Goal: Information Seeking & Learning: Learn about a topic

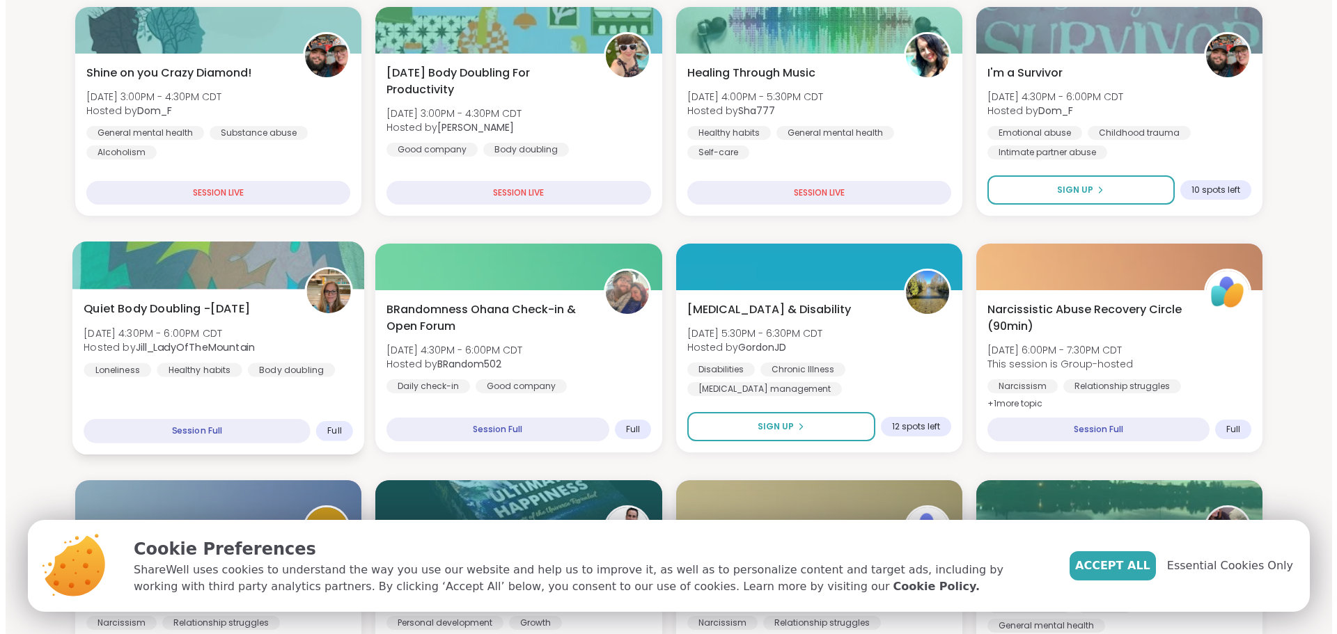
scroll to position [209, 0]
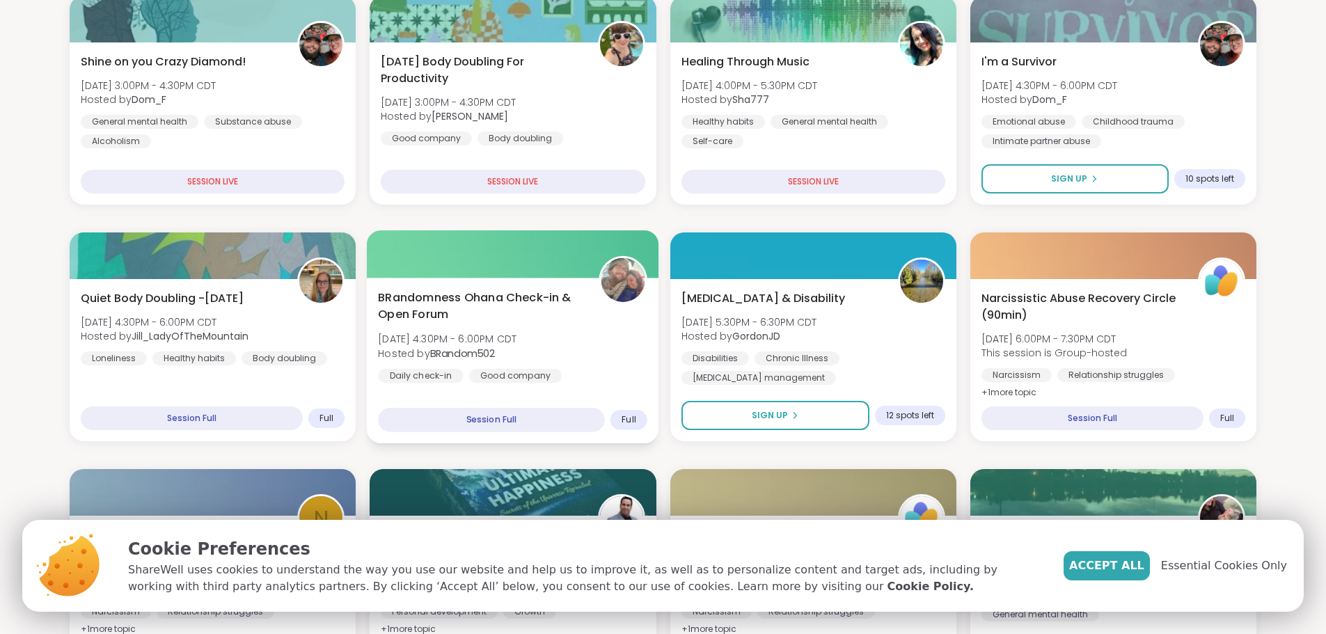
click at [418, 300] on span "BRandomness Ohana Check-in & Open Forum" at bounding box center [480, 307] width 205 height 34
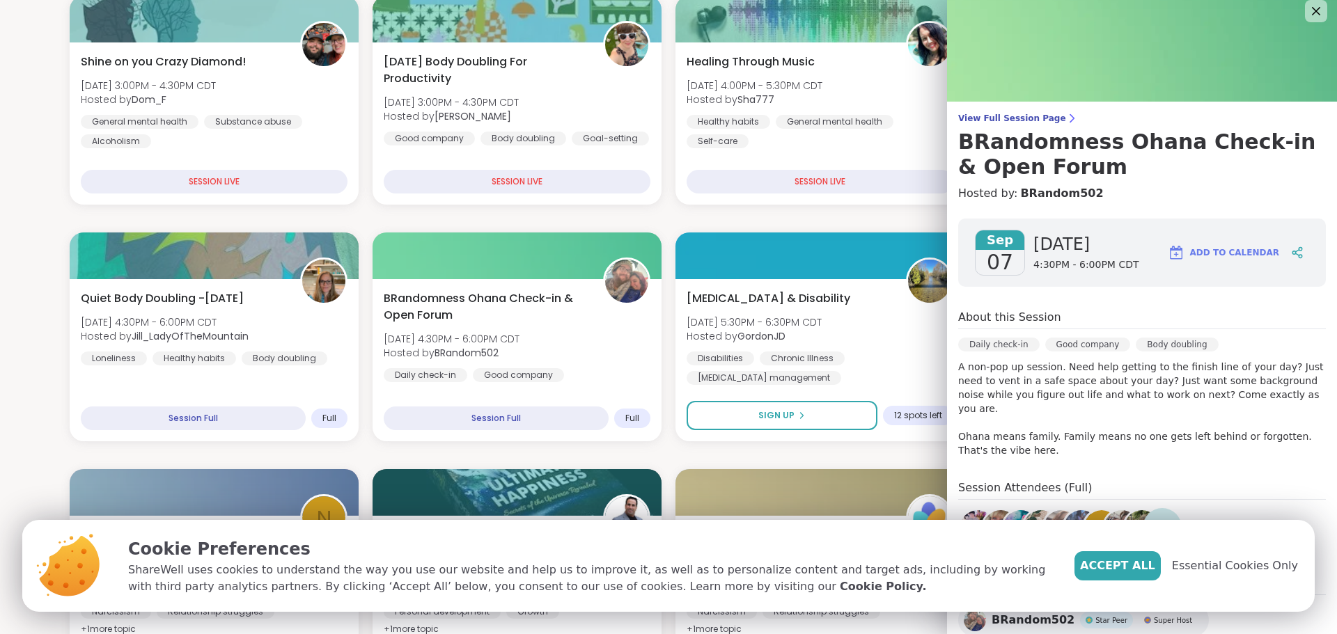
scroll to position [0, 0]
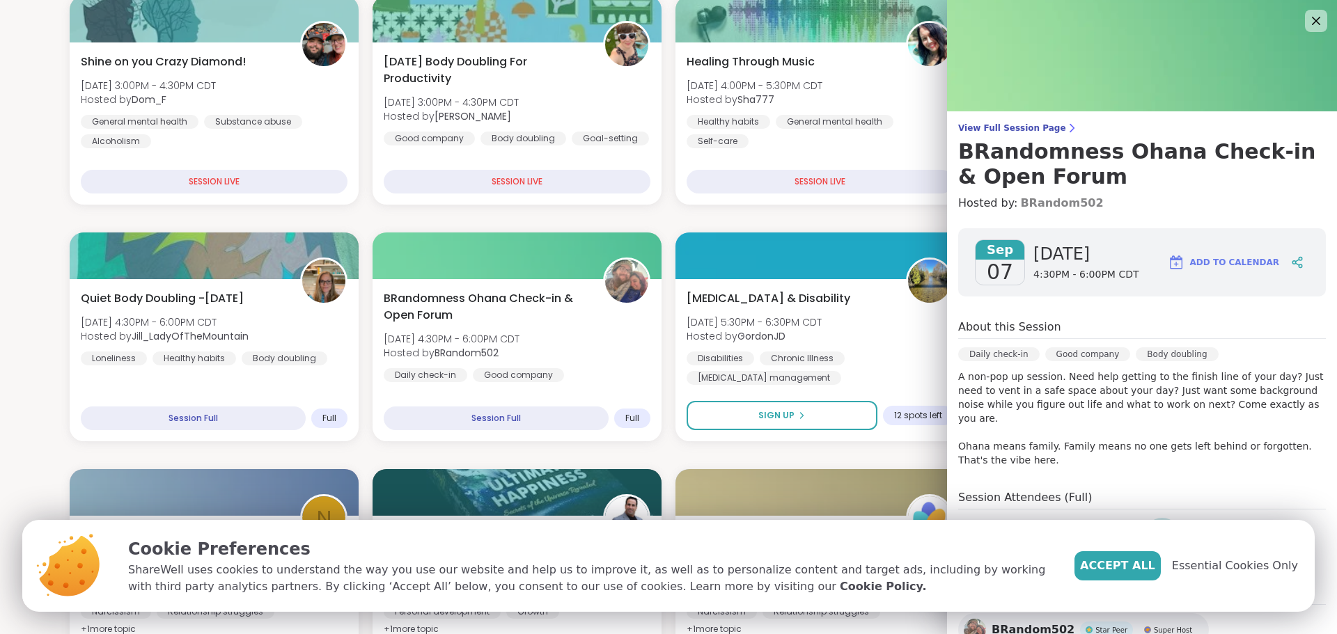
click at [1046, 202] on link "BRandom502" at bounding box center [1061, 203] width 83 height 17
click at [411, 60] on span "Sunday Body Doubling For Productivity" at bounding box center [485, 70] width 208 height 34
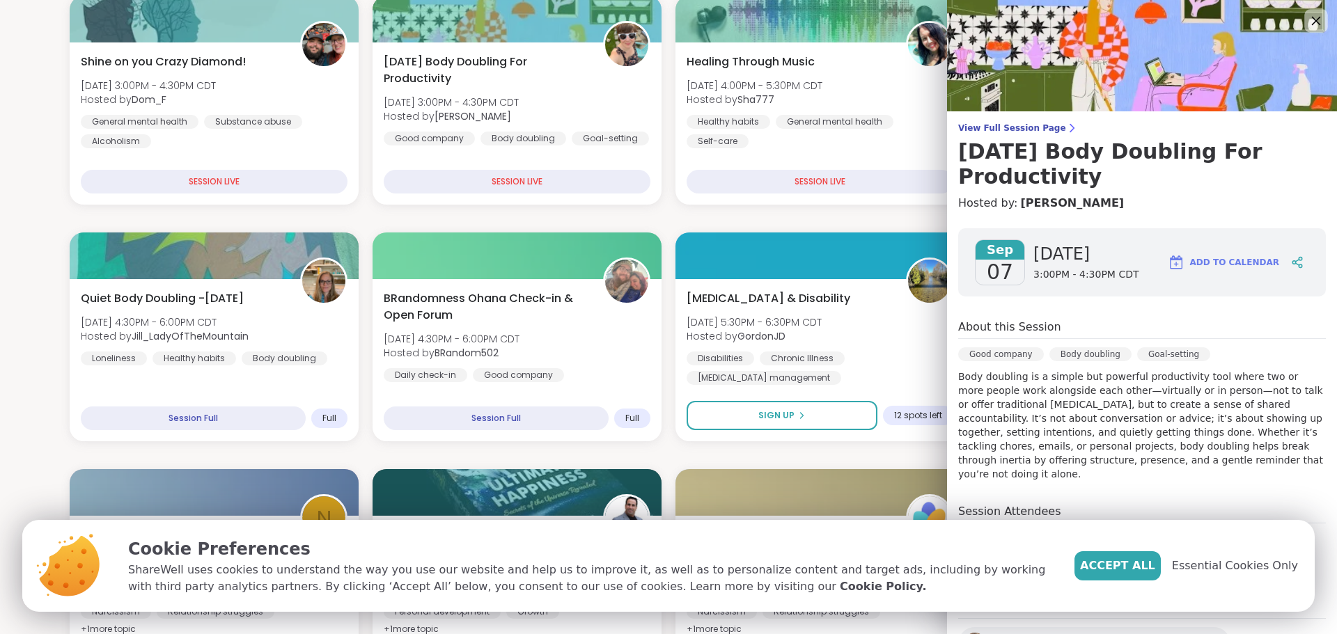
click at [1312, 20] on icon at bounding box center [1316, 21] width 9 height 9
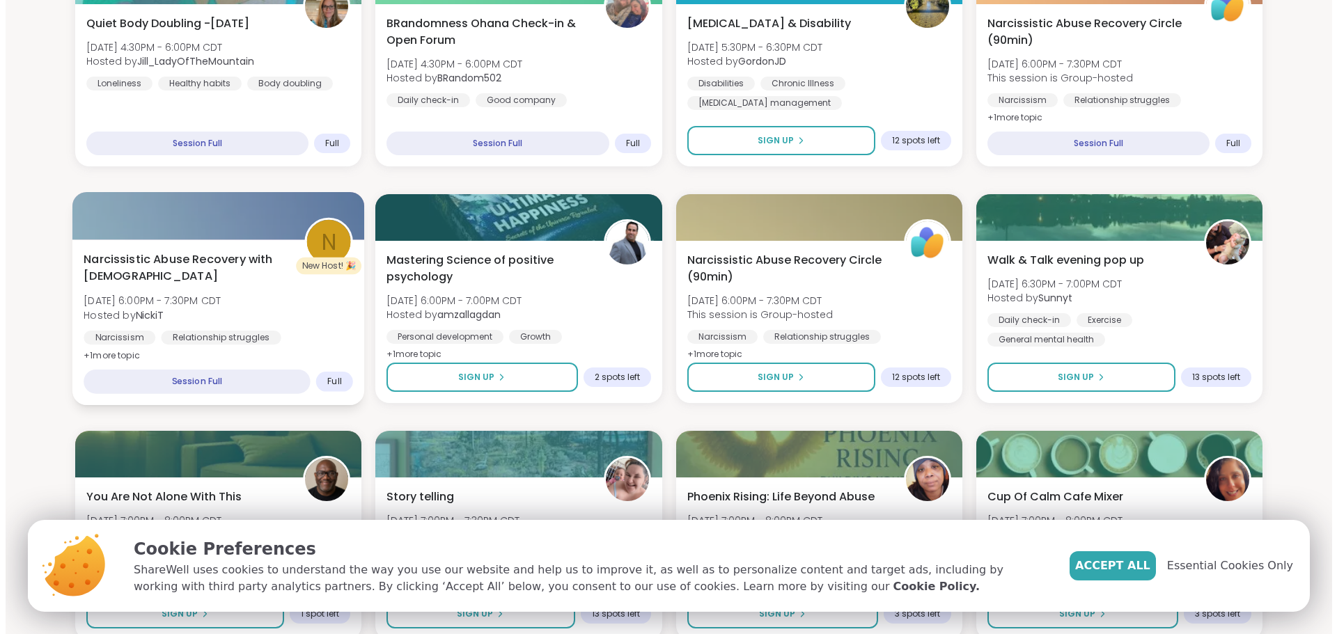
scroll to position [487, 0]
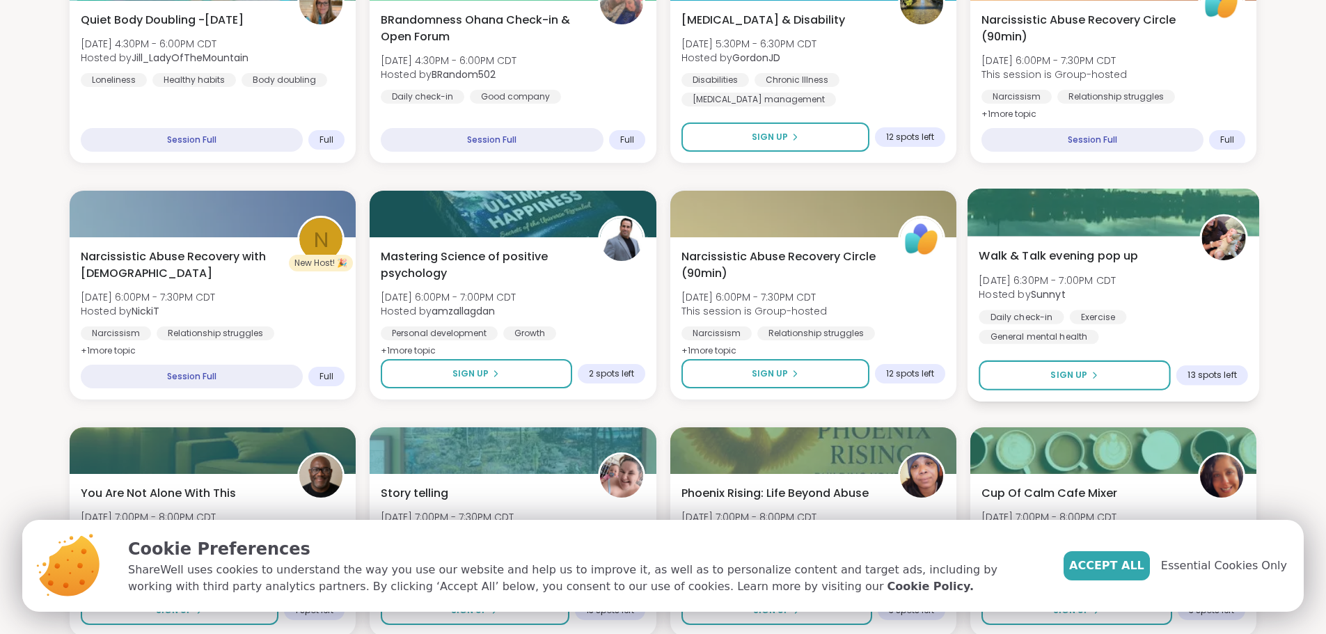
click at [1044, 293] on b "Sunnyt" at bounding box center [1047, 295] width 35 height 14
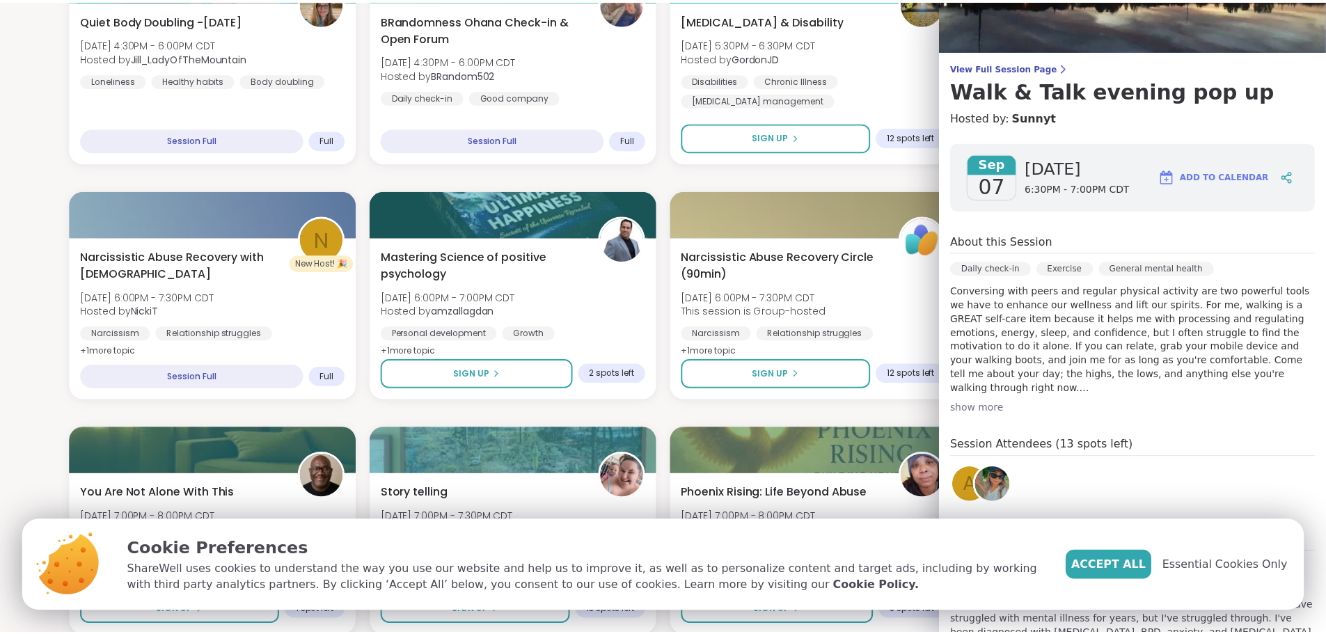
scroll to position [0, 0]
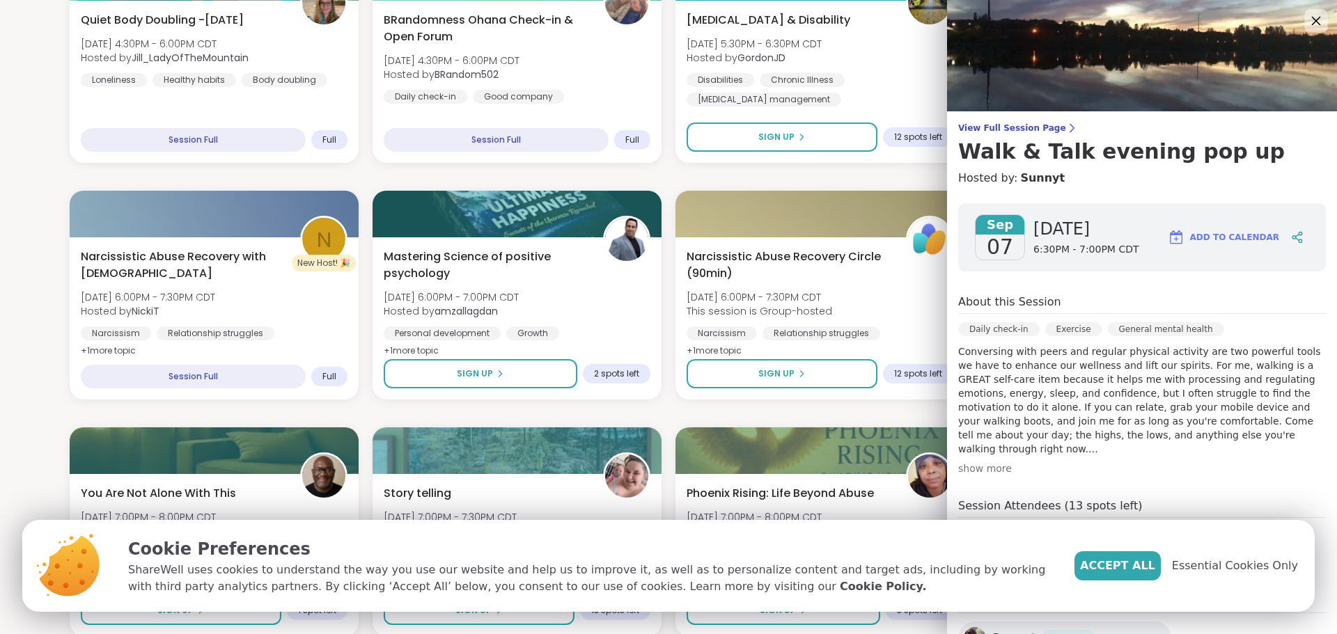
click at [1307, 17] on icon at bounding box center [1315, 20] width 17 height 17
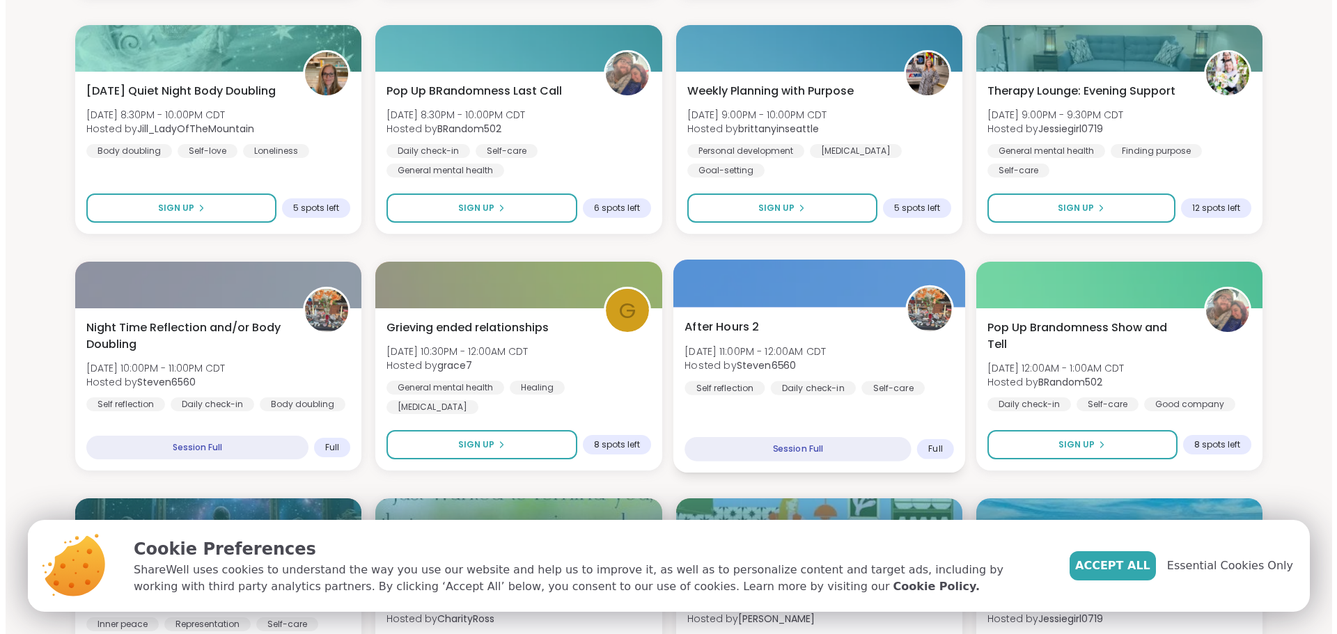
scroll to position [1392, 0]
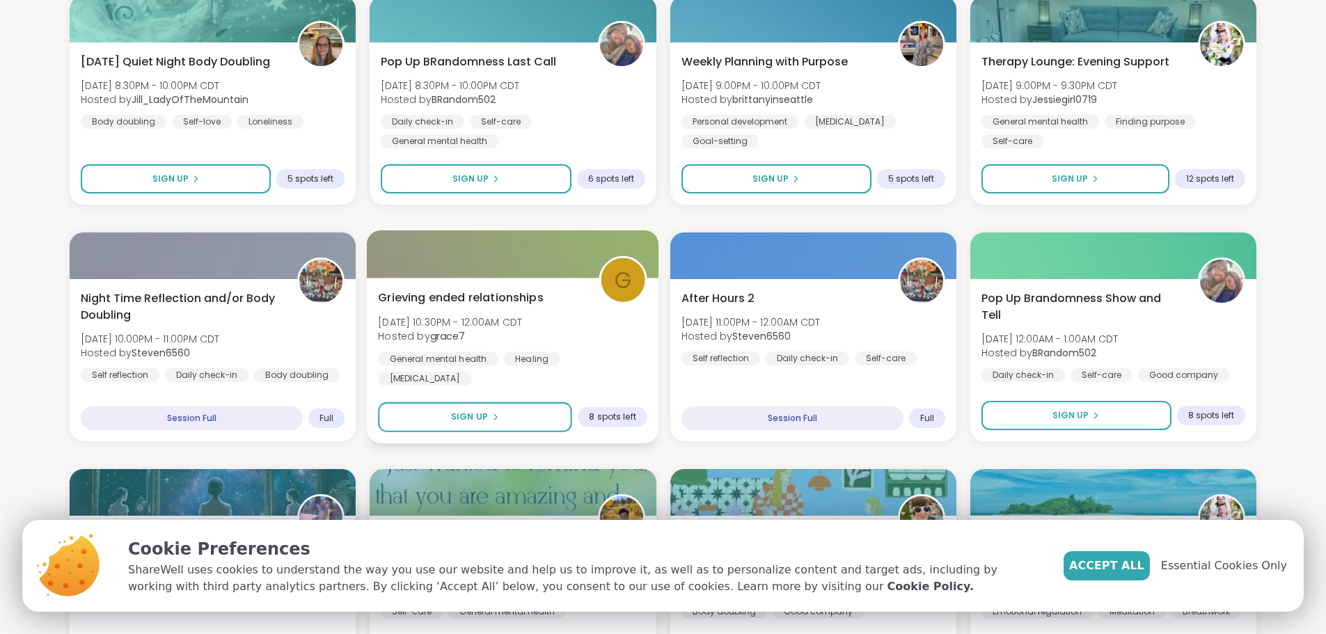
click at [506, 296] on span "Grieving ended relationships" at bounding box center [461, 298] width 166 height 17
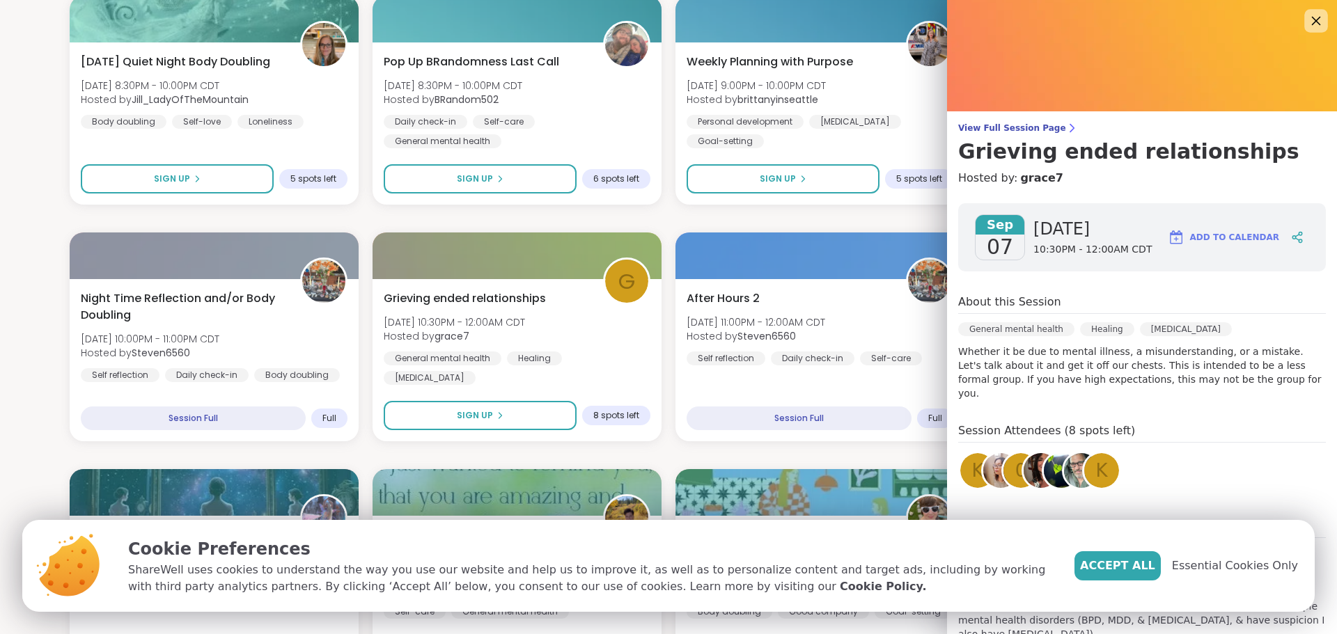
click at [1312, 20] on icon at bounding box center [1316, 21] width 9 height 9
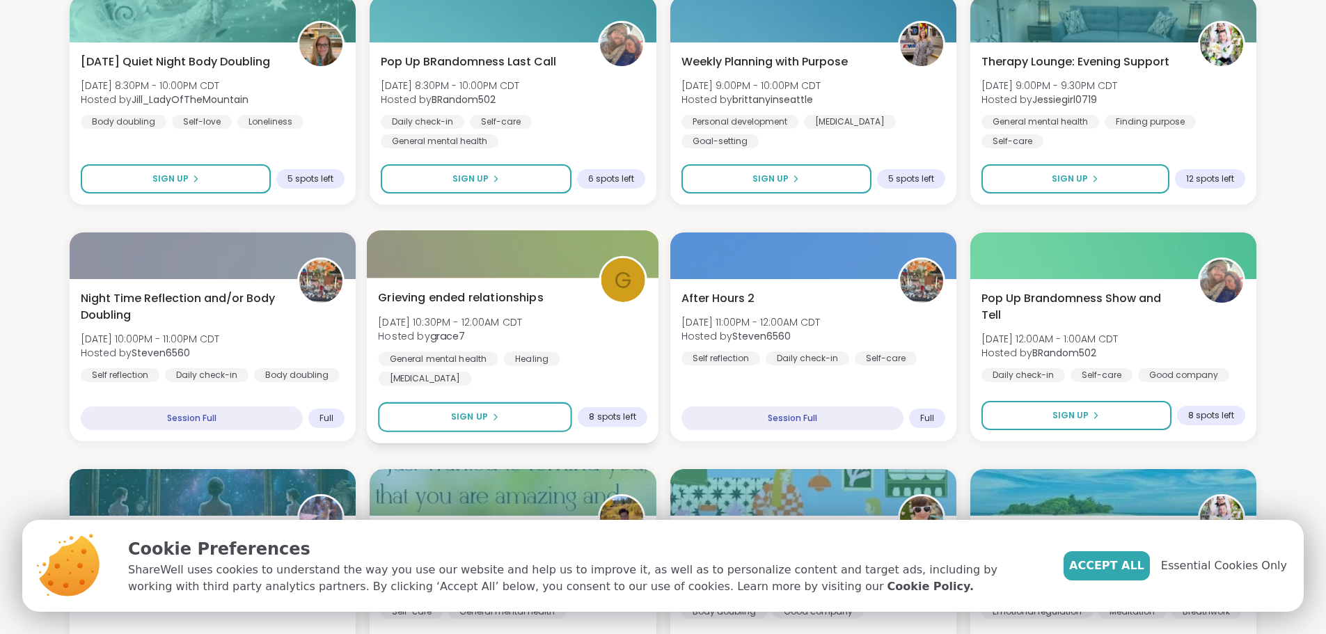
click at [448, 337] on b "grace7" at bounding box center [448, 336] width 36 height 14
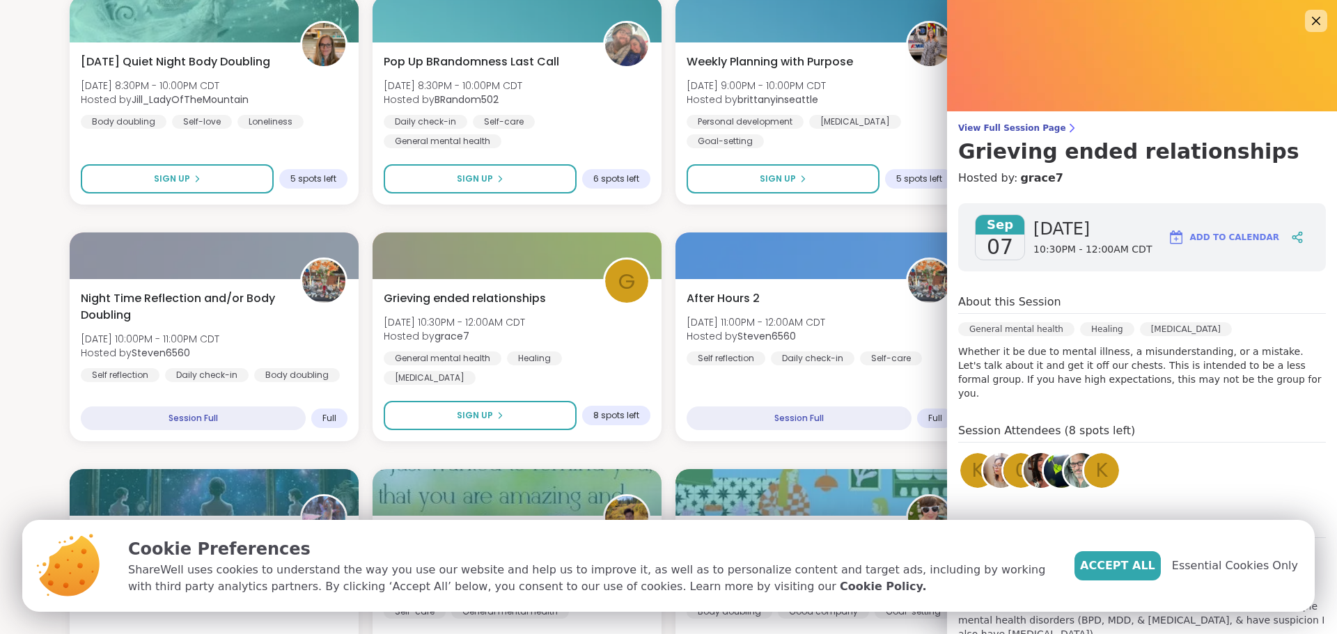
scroll to position [13, 0]
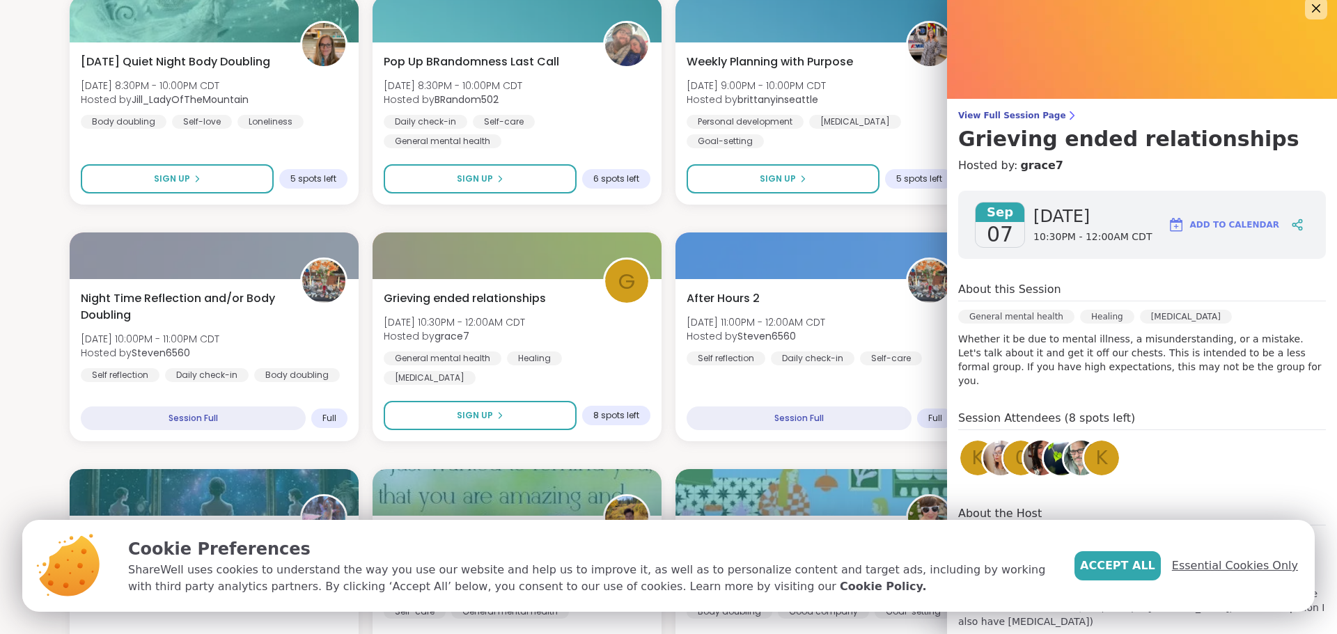
click at [1238, 562] on span "Essential Cookies Only" at bounding box center [1235, 566] width 126 height 17
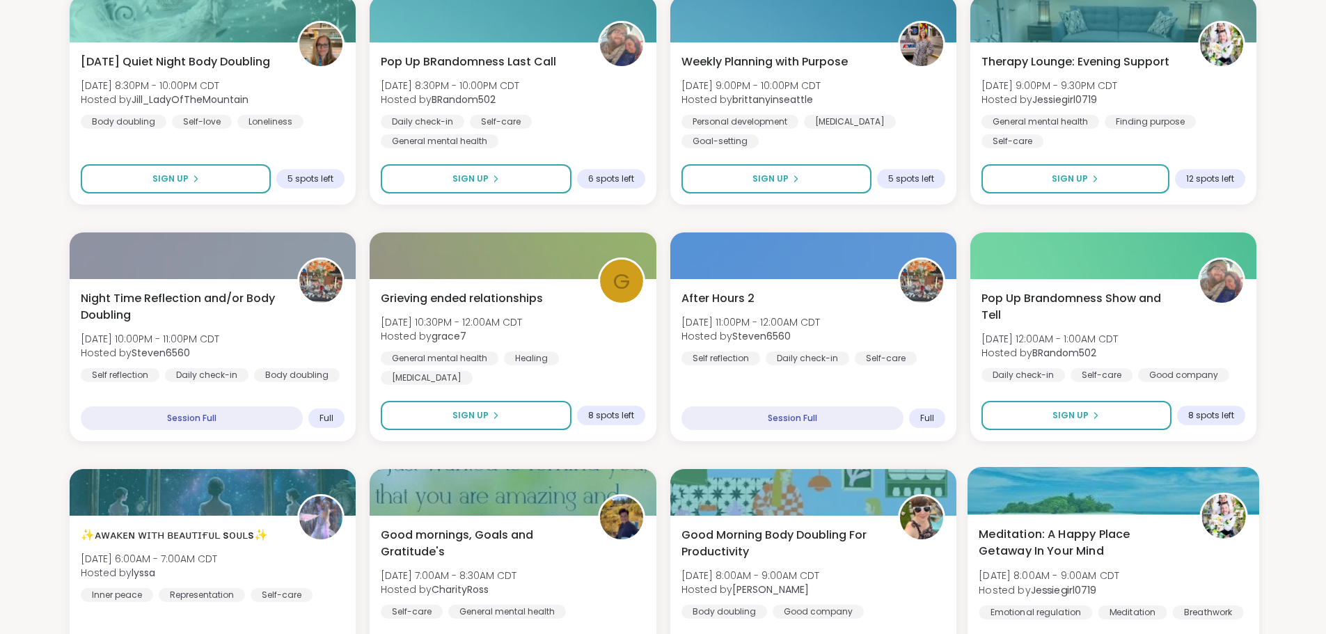
click at [1053, 590] on b "Jessiegirl0719" at bounding box center [1063, 590] width 66 height 14
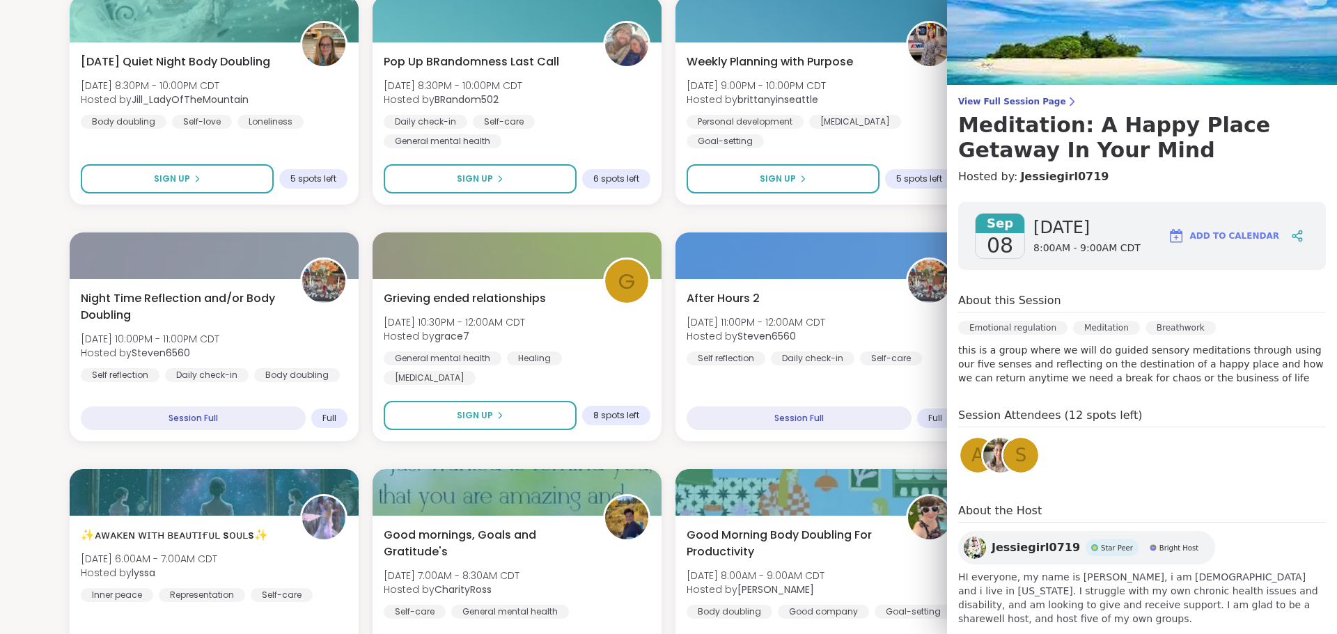
scroll to position [38, 0]
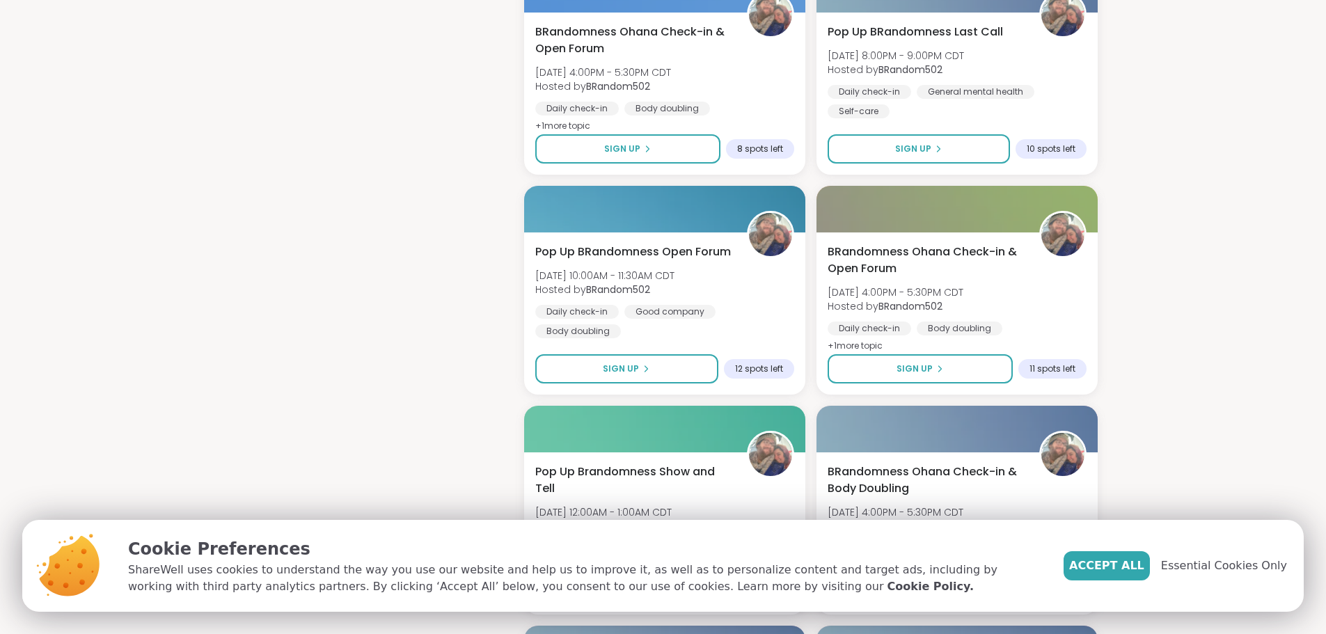
scroll to position [1323, 0]
